Goal: Task Accomplishment & Management: Manage account settings

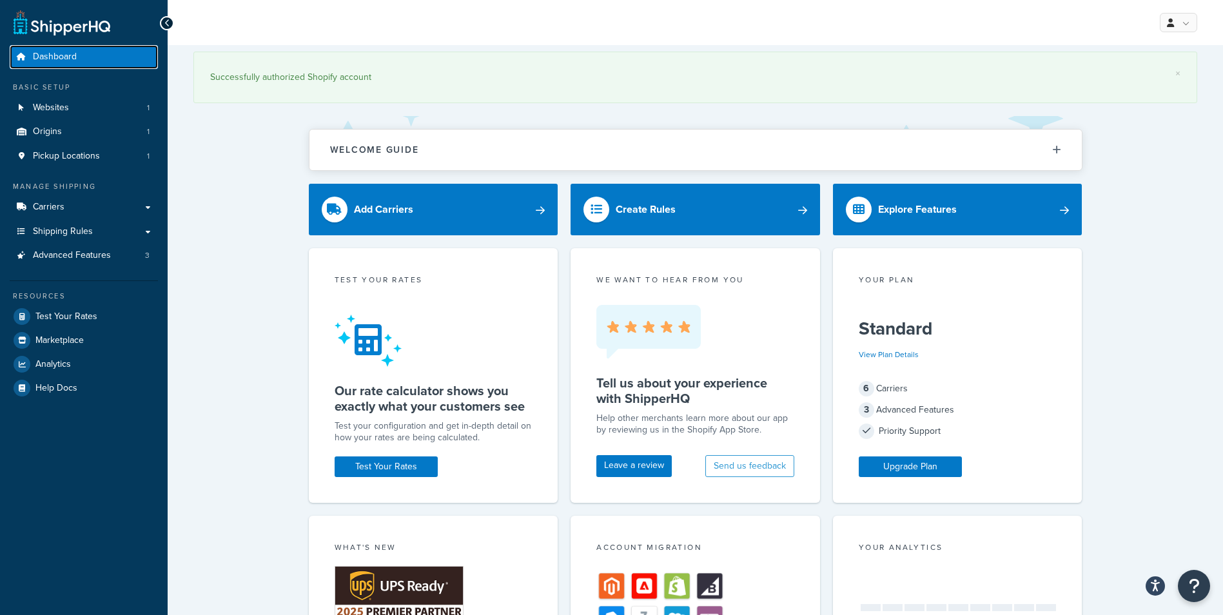
click at [61, 60] on span "Dashboard" at bounding box center [55, 57] width 44 height 11
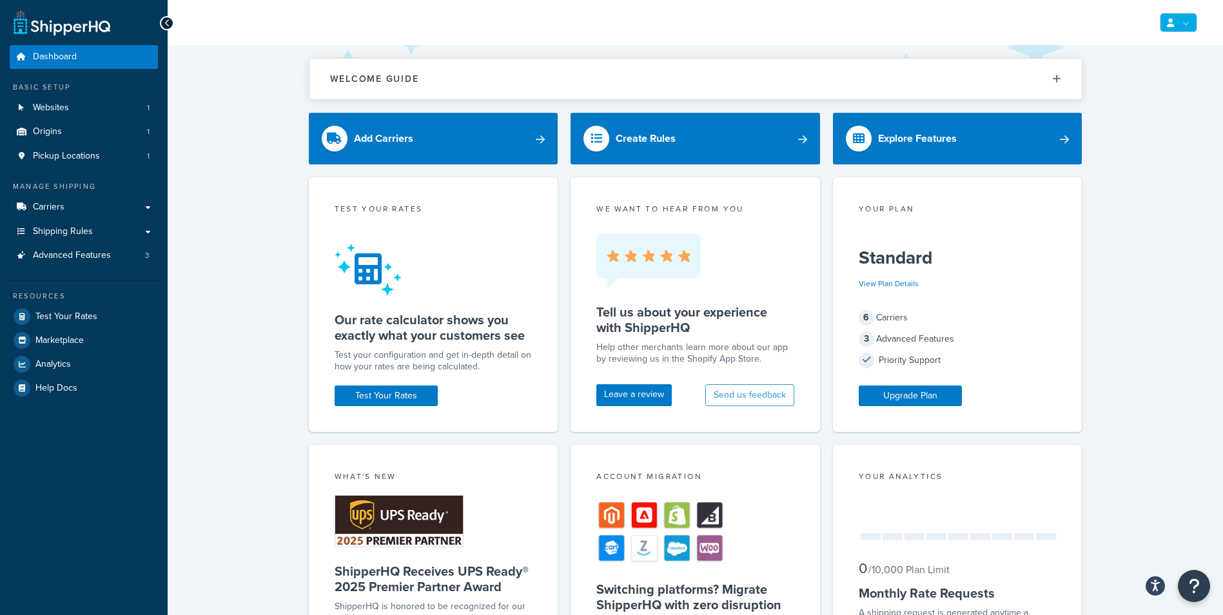
click at [1185, 20] on link at bounding box center [1178, 22] width 37 height 19
click at [1131, 70] on link "Billing" at bounding box center [1139, 75] width 115 height 26
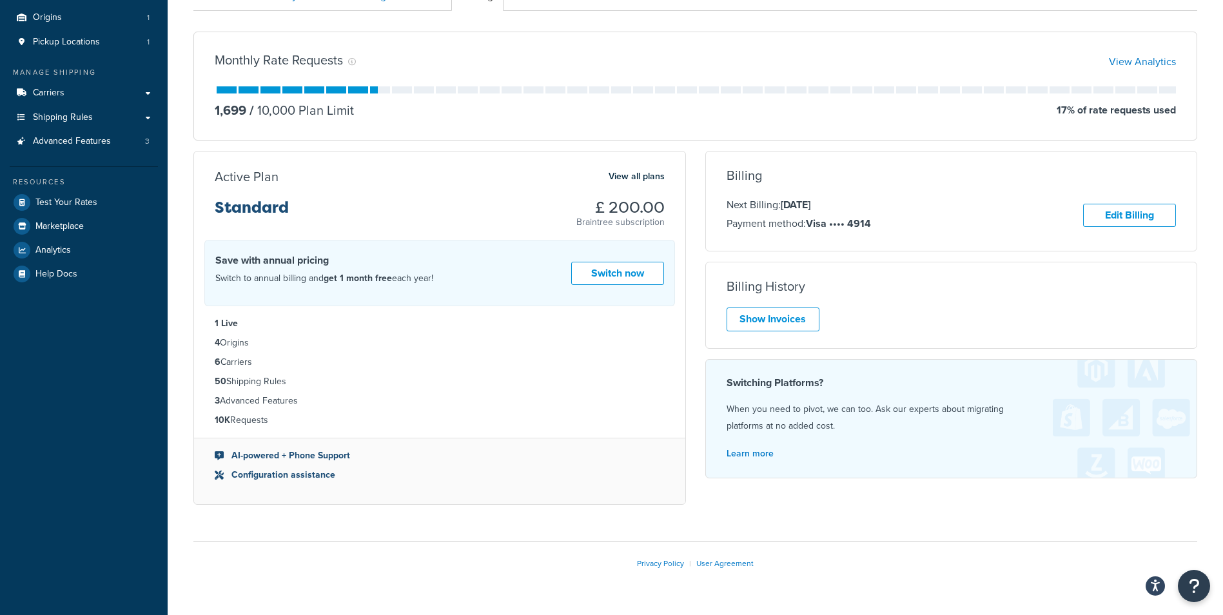
scroll to position [129, 0]
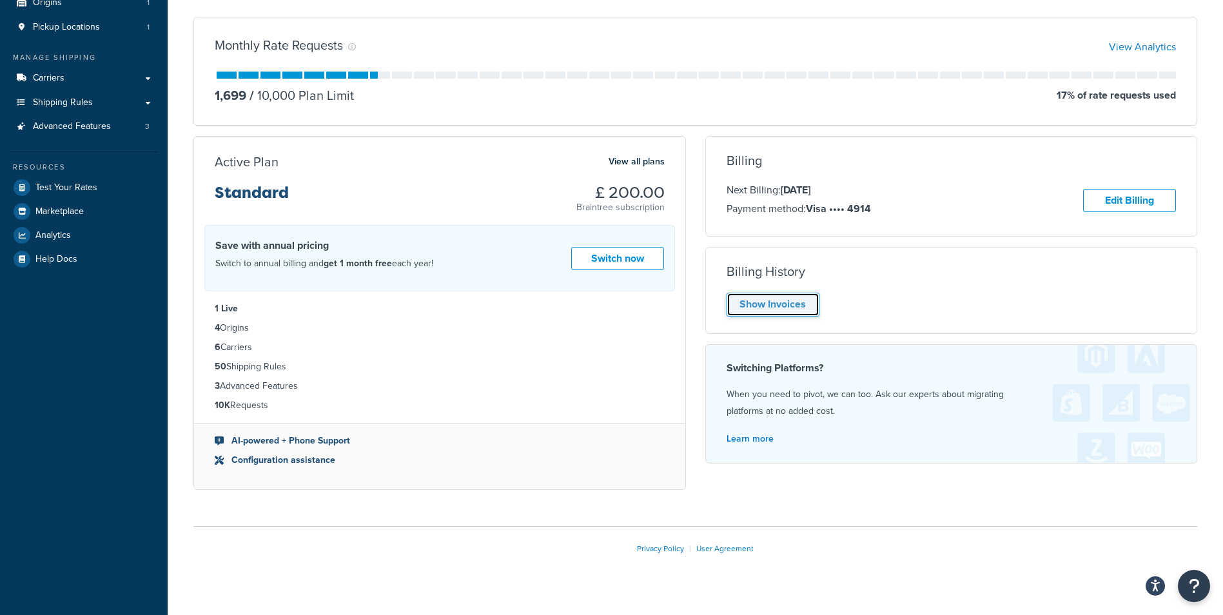
click at [798, 299] on link "Show Invoices" at bounding box center [772, 305] width 93 height 24
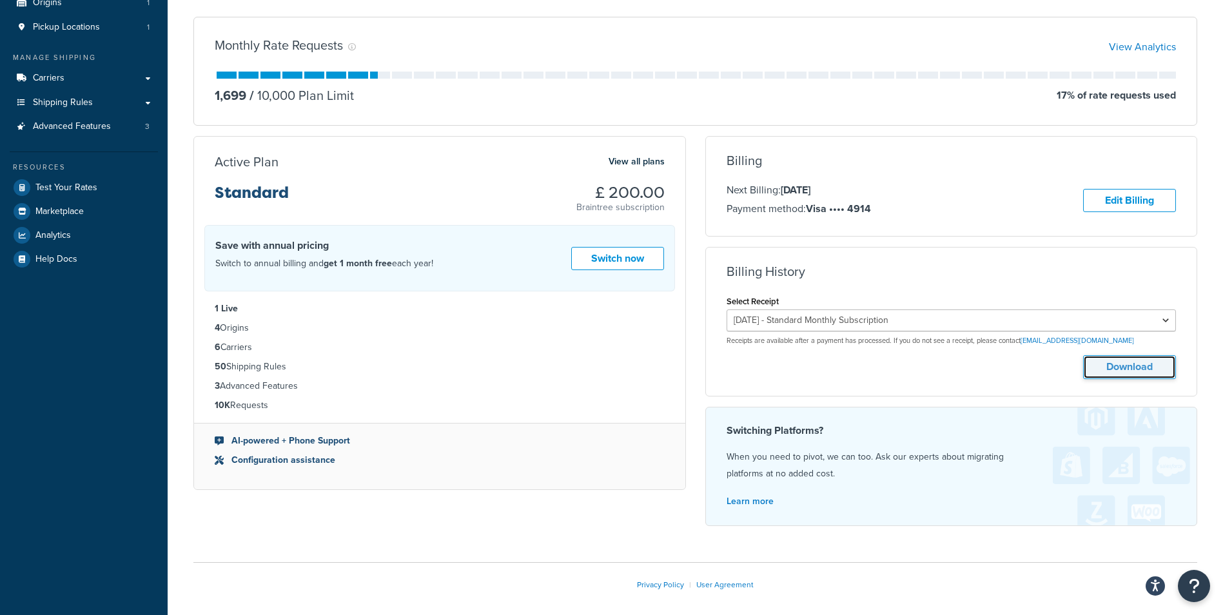
click at [1102, 365] on button "Download" at bounding box center [1129, 367] width 93 height 24
